Goal: Information Seeking & Learning: Learn about a topic

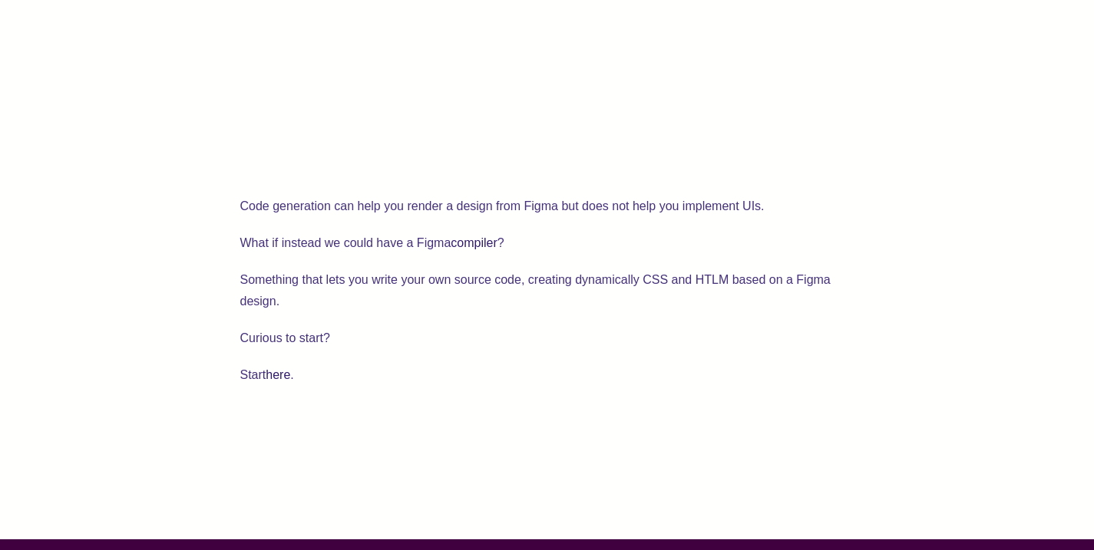
scroll to position [2754, 0]
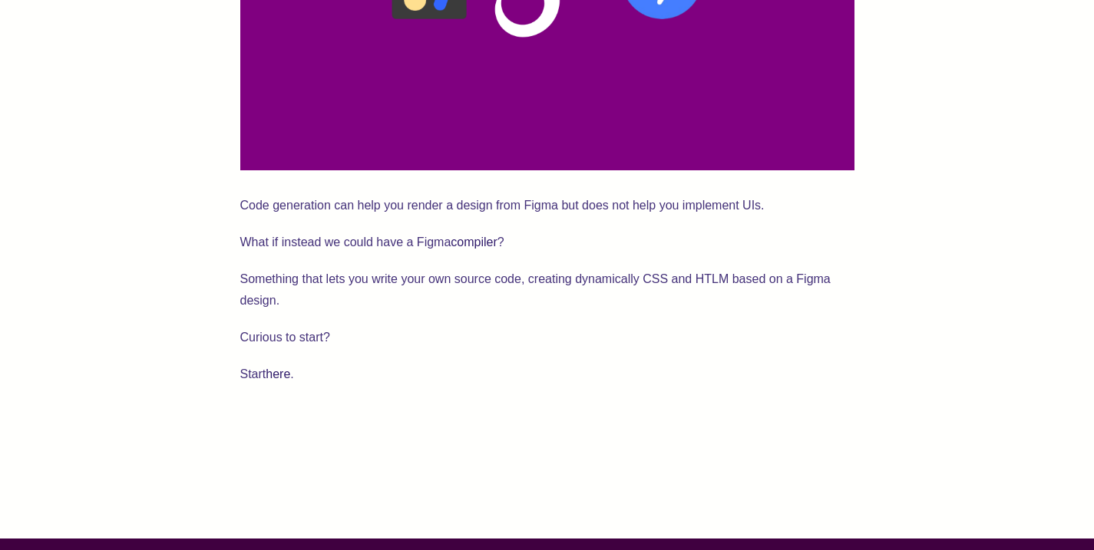
click at [314, 327] on p "Curious to start?" at bounding box center [547, 337] width 614 height 21
click at [269, 368] on link "here" at bounding box center [278, 374] width 25 height 13
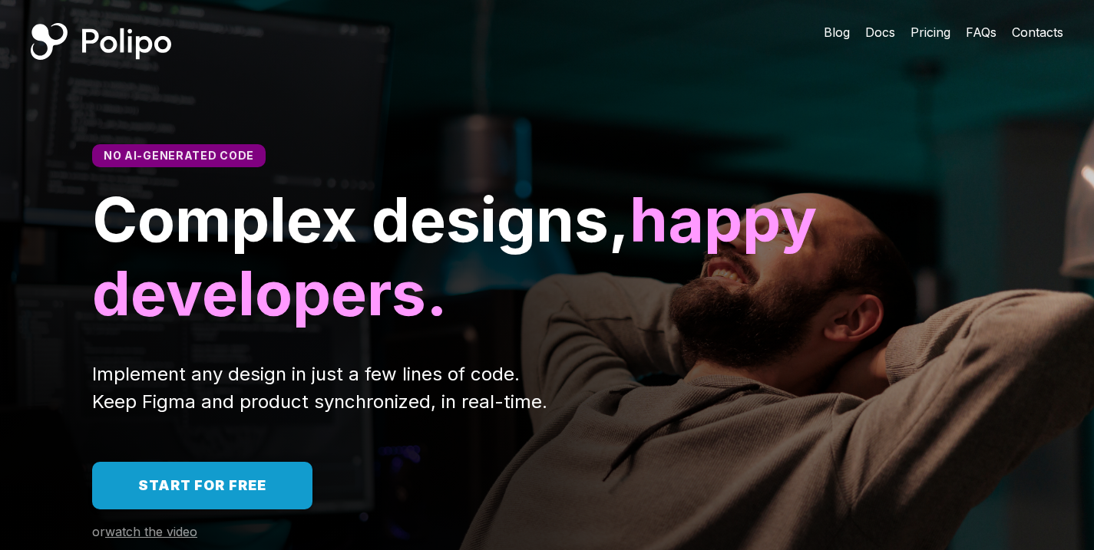
click at [924, 25] on span "Pricing" at bounding box center [930, 32] width 40 height 15
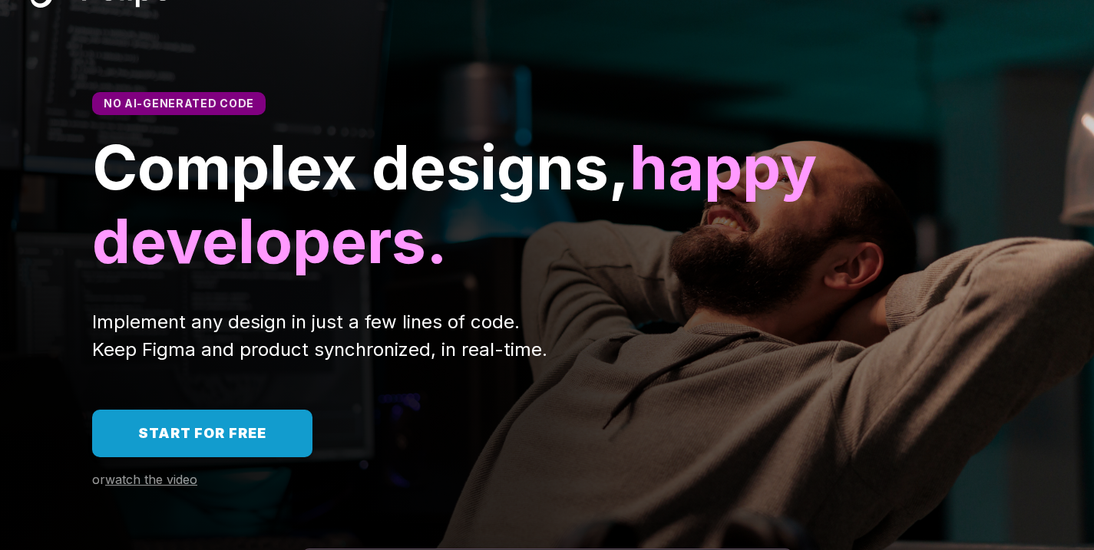
scroll to position [132, 0]
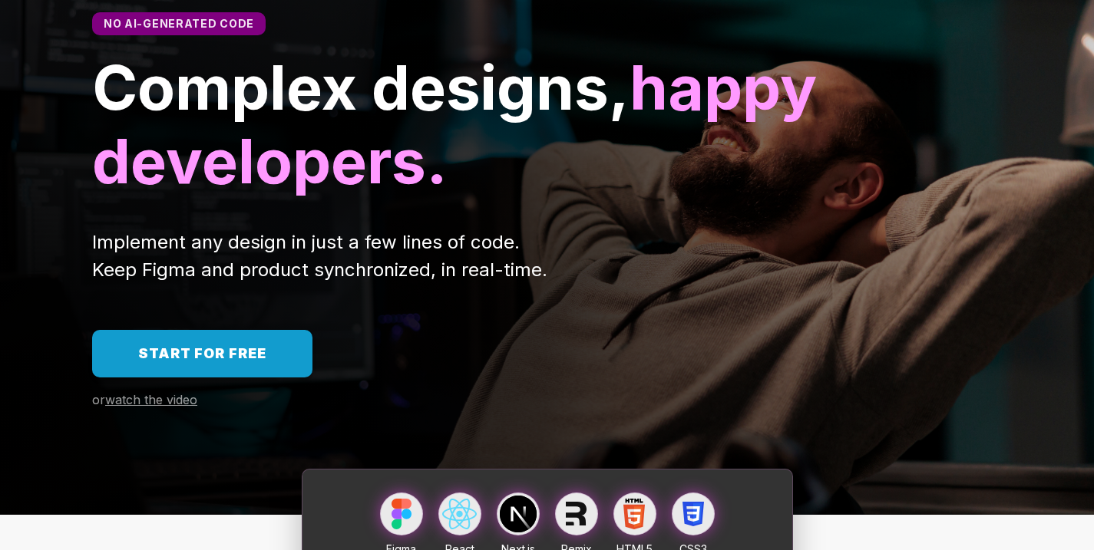
click at [268, 341] on link "Start for free" at bounding box center [202, 354] width 220 height 48
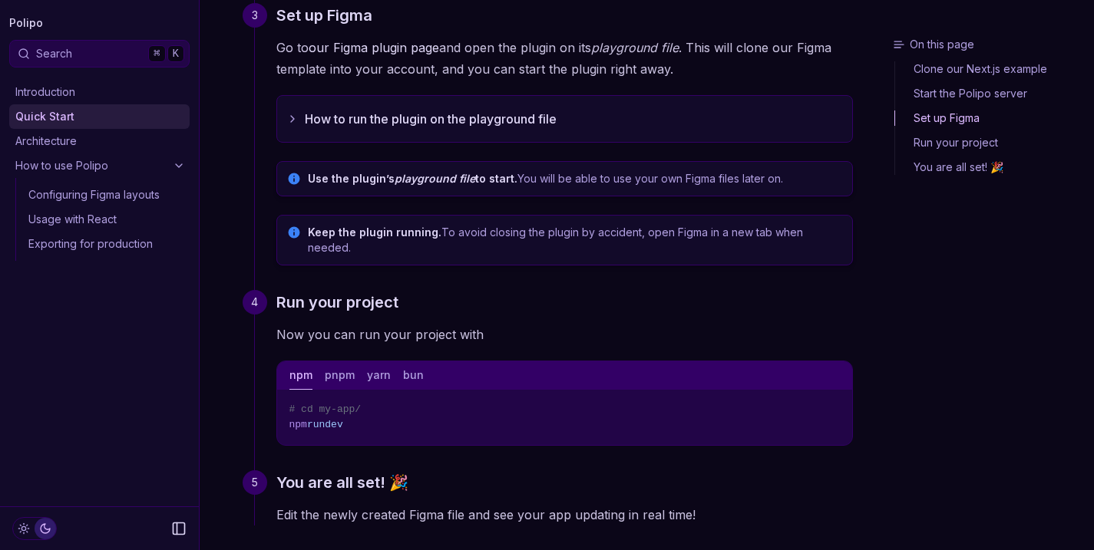
scroll to position [616, 0]
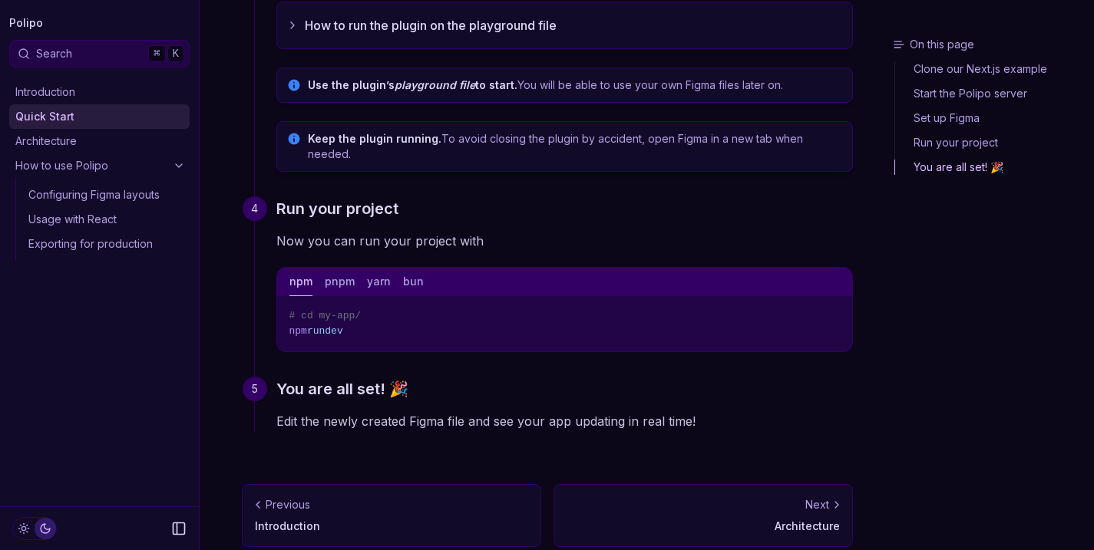
click at [763, 519] on p "Architecture" at bounding box center [702, 526] width 273 height 15
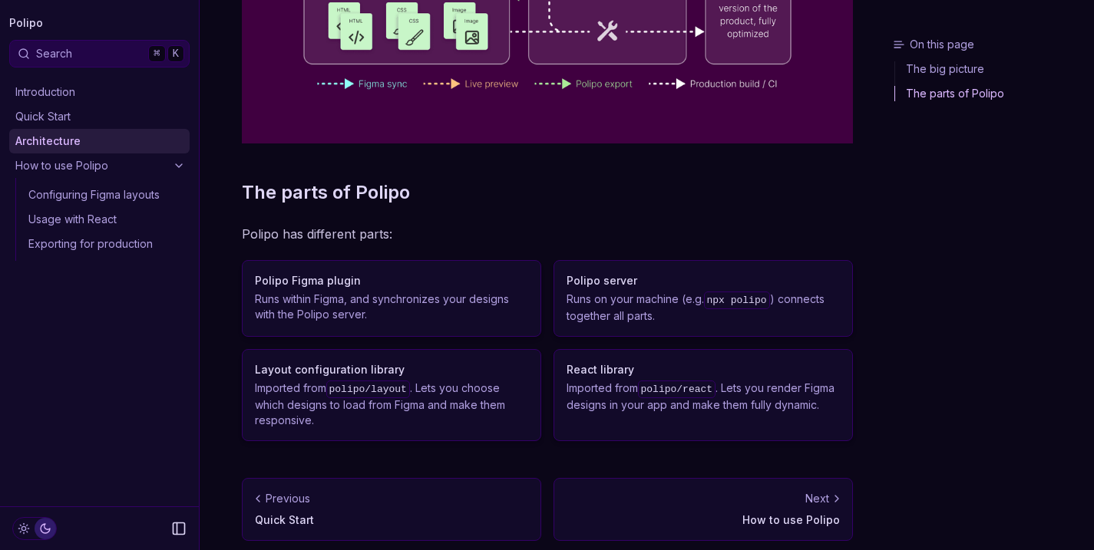
scroll to position [451, 0]
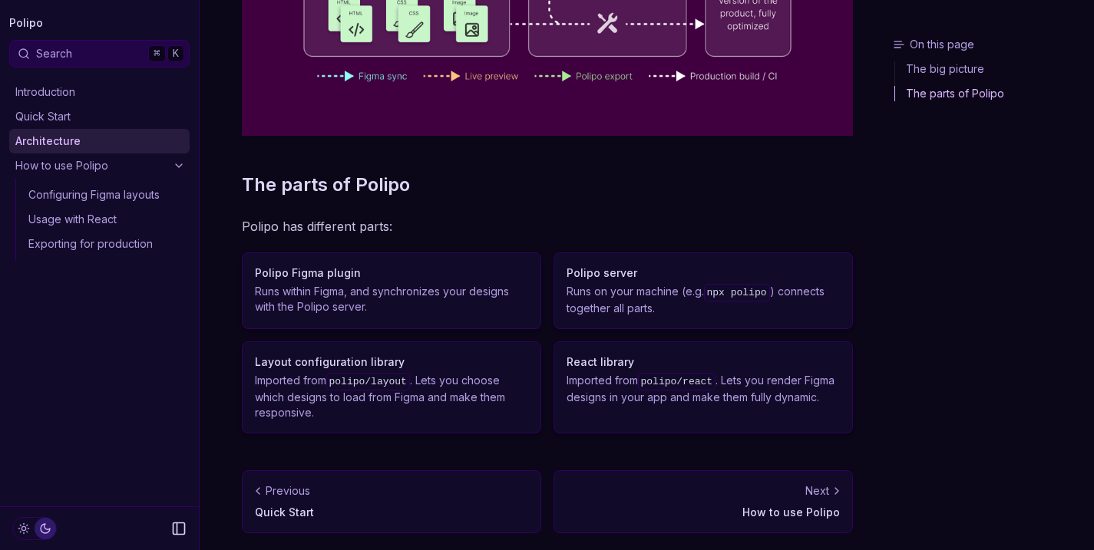
click at [826, 530] on link "Next How to use Polipo" at bounding box center [702, 501] width 299 height 63
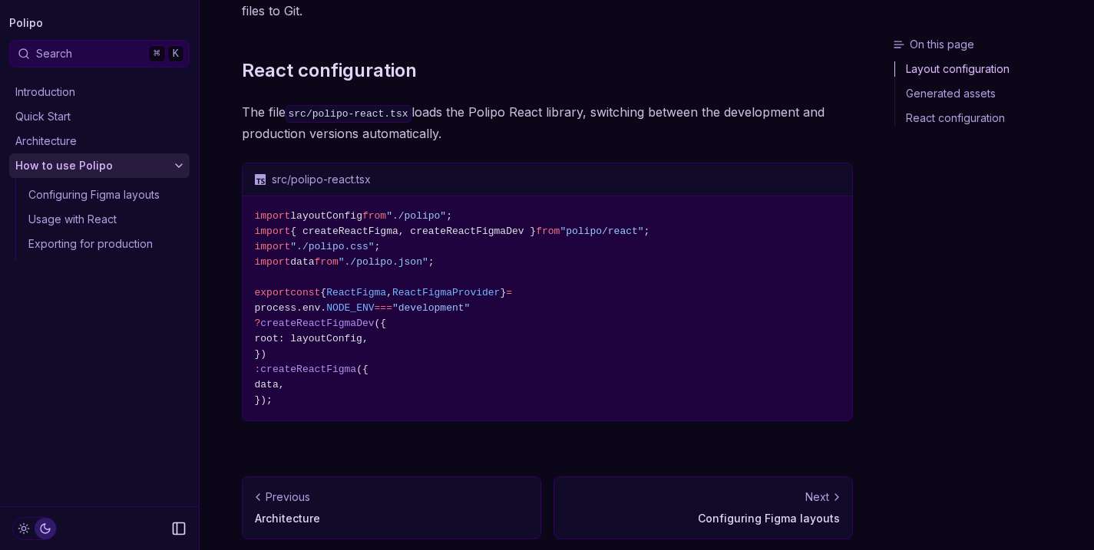
scroll to position [799, 0]
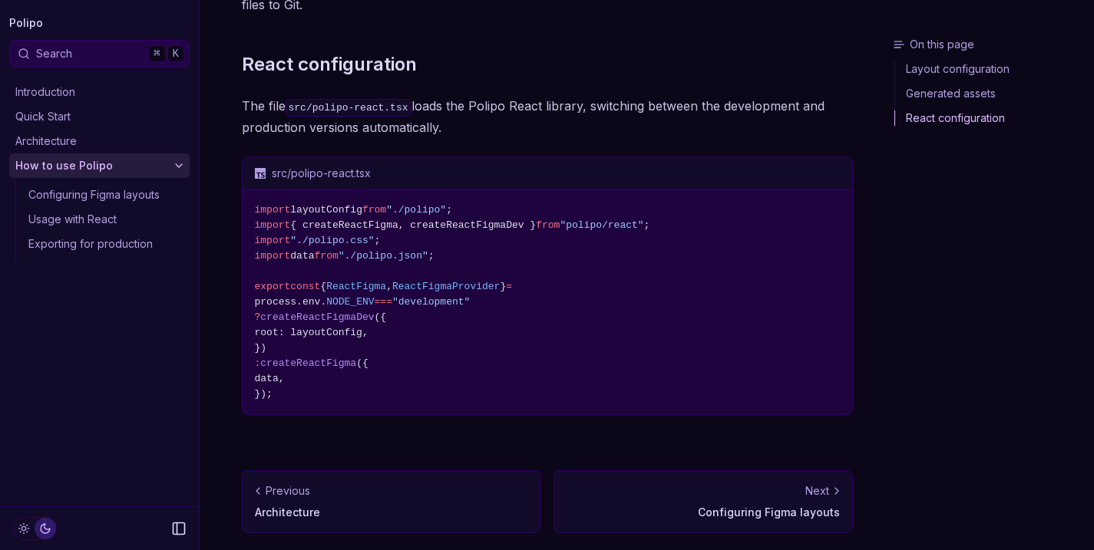
click at [761, 512] on p "Configuring Figma layouts" at bounding box center [702, 512] width 273 height 15
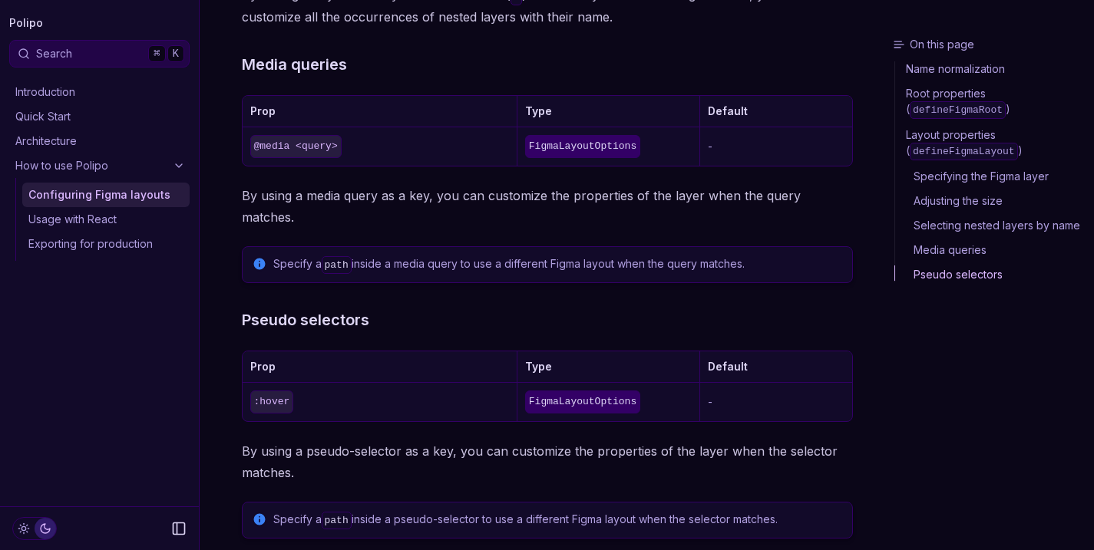
scroll to position [1909, 0]
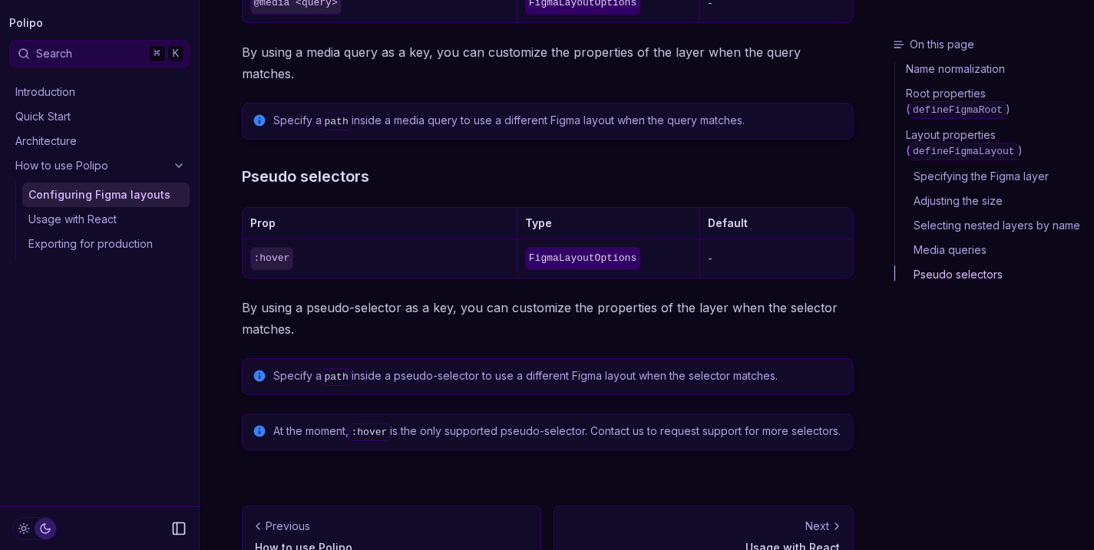
click at [704, 540] on p "Usage with React" at bounding box center [702, 547] width 273 height 15
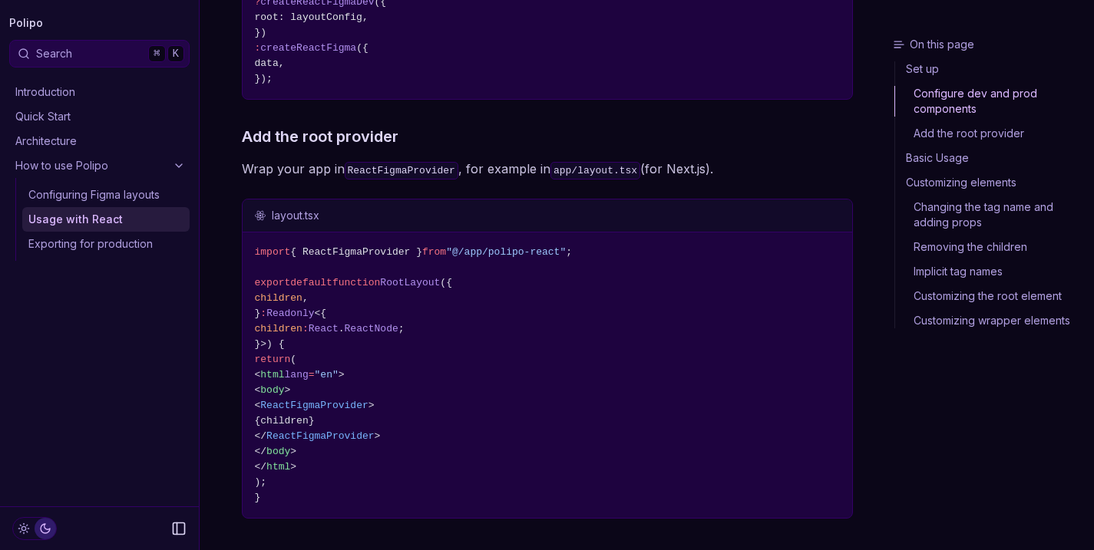
scroll to position [565, 0]
